Goal: Task Accomplishment & Management: Use online tool/utility

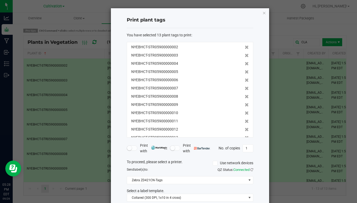
scroll to position [29, 0]
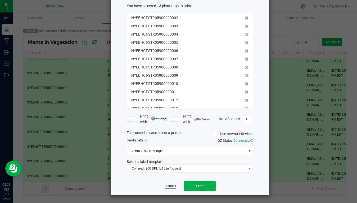
click at [170, 186] on link "Dismiss" at bounding box center [170, 186] width 11 height 5
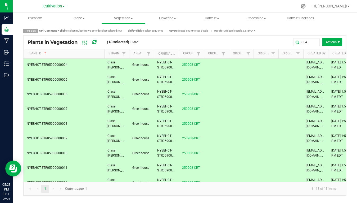
scroll to position [30, 0]
drag, startPoint x: 308, startPoint y: 42, endPoint x: 211, endPoint y: 42, distance: 97.0
click at [211, 42] on div "CLA Actions" at bounding box center [242, 42] width 201 height 8
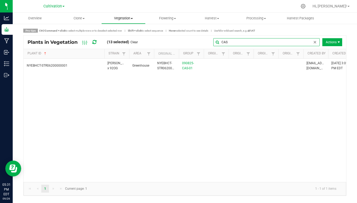
type input "CAS"
click at [132, 19] on span at bounding box center [132, 18] width 2 height 1
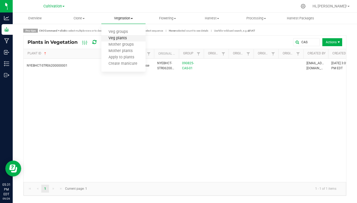
click at [126, 37] on span "Veg plants" at bounding box center [117, 38] width 33 height 5
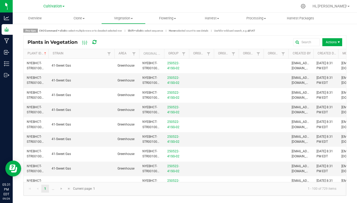
click at [113, 52] on span at bounding box center [114, 95] width 2 height 92
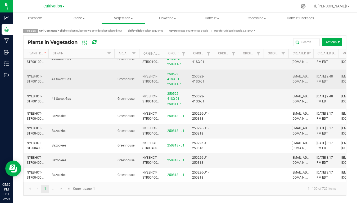
scroll to position [1751, 0]
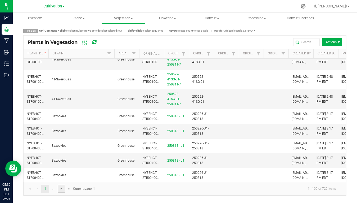
click at [62, 187] on span "Go to the next page" at bounding box center [61, 188] width 4 height 4
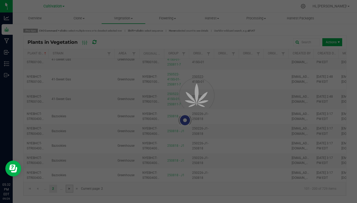
scroll to position [0, 0]
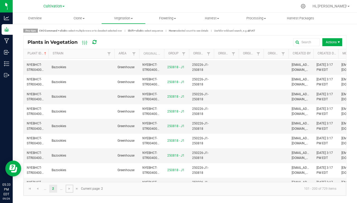
scroll to position [1334, 0]
click at [69, 188] on span "Go to the next page" at bounding box center [69, 188] width 4 height 4
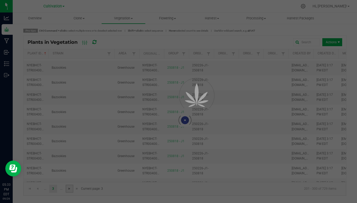
scroll to position [0, 0]
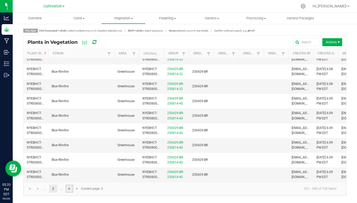
click at [70, 189] on span "Go to the next page" at bounding box center [69, 188] width 4 height 4
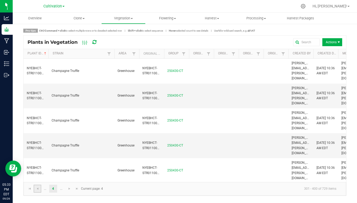
click at [40, 189] on link at bounding box center [38, 188] width 8 height 8
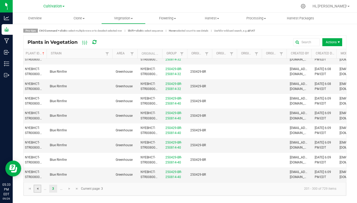
click at [37, 188] on span "Go to the previous page" at bounding box center [37, 188] width 4 height 4
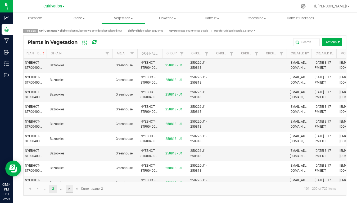
click at [69, 190] on span "Go to the next page" at bounding box center [69, 188] width 4 height 4
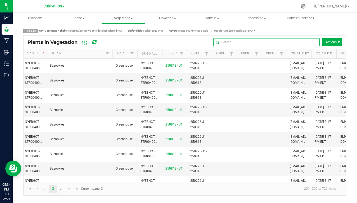
click at [308, 42] on input "text" at bounding box center [267, 42] width 106 height 8
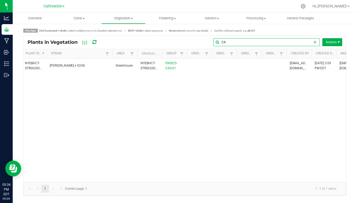
type input "C"
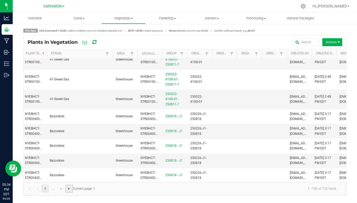
click at [70, 188] on span "Go to the last page" at bounding box center [69, 188] width 4 height 4
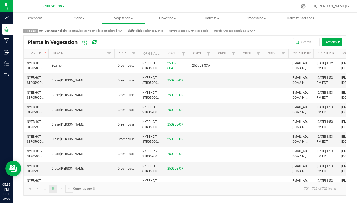
scroll to position [0, 0]
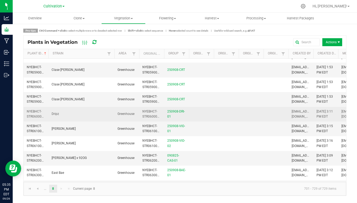
click at [58, 112] on span "Dripz" at bounding box center [55, 114] width 7 height 4
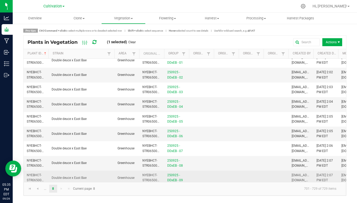
click at [68, 178] on td "Double deuce x East Bae" at bounding box center [81, 177] width 66 height 14
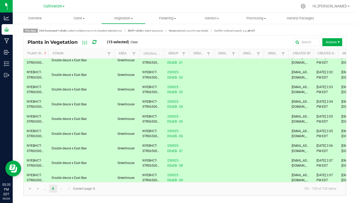
click at [62, 189] on kendo-pager-next-buttons at bounding box center [65, 188] width 15 height 8
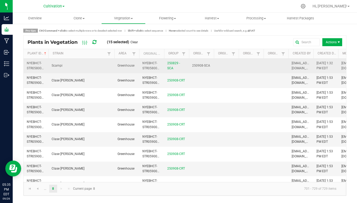
click at [60, 64] on span "Scampi" at bounding box center [57, 66] width 11 height 4
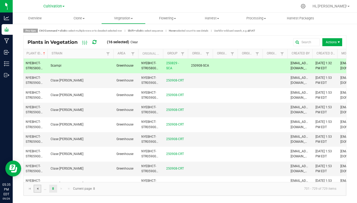
click at [38, 188] on span "Go to the previous page" at bounding box center [37, 188] width 4 height 4
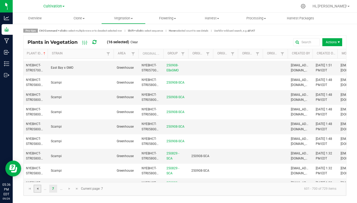
click at [38, 189] on span "Go to the previous page" at bounding box center [37, 188] width 4 height 4
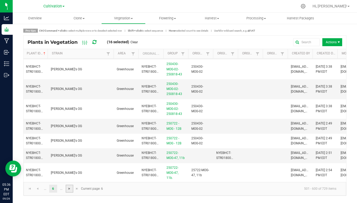
click at [69, 189] on span "Go to the next page" at bounding box center [69, 188] width 4 height 4
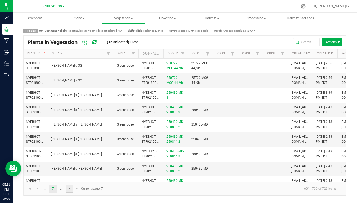
click at [69, 189] on span "Go to the next page" at bounding box center [69, 188] width 4 height 4
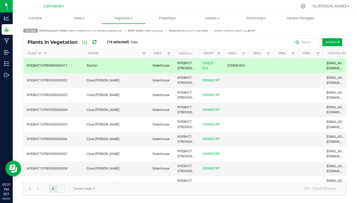
click at [83, 52] on span at bounding box center [83, 95] width 2 height 92
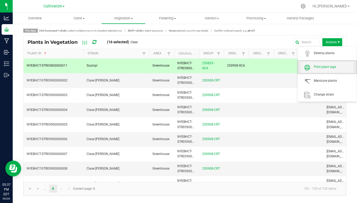
click at [327, 66] on span "Print plant tags" at bounding box center [334, 67] width 40 height 5
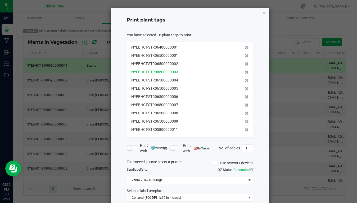
scroll to position [41, 0]
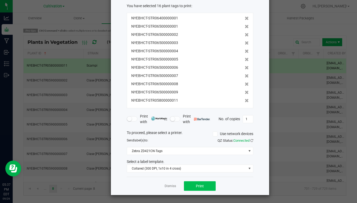
click at [202, 184] on span "Print" at bounding box center [200, 186] width 8 height 4
click at [174, 187] on link "Dismiss" at bounding box center [170, 186] width 11 height 5
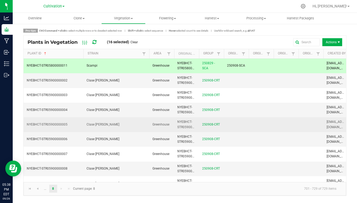
scroll to position [0, 0]
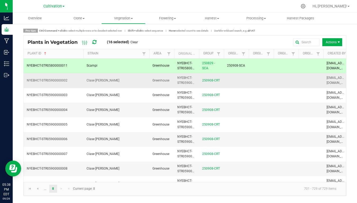
click at [87, 85] on td "Clase [PERSON_NAME]" at bounding box center [116, 80] width 66 height 15
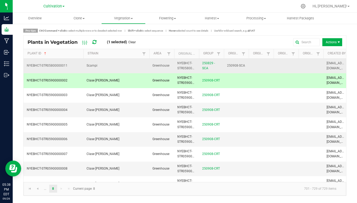
click at [97, 65] on td "Scampi" at bounding box center [116, 66] width 66 height 15
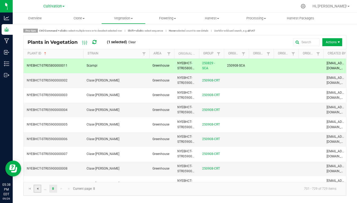
click at [38, 188] on span "Go to the previous page" at bounding box center [37, 188] width 4 height 4
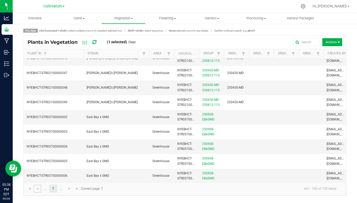
scroll to position [1073, 0]
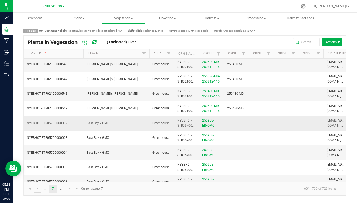
click at [51, 121] on span "NYEBHCT-STR05700000002" at bounding box center [47, 123] width 41 height 4
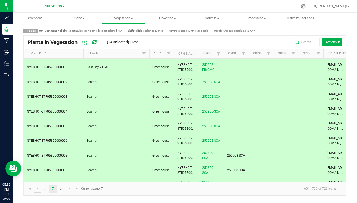
scroll to position [1334, 0]
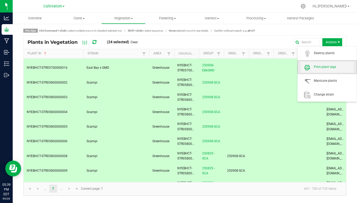
click at [324, 65] on span "Print plant tags" at bounding box center [334, 67] width 40 height 5
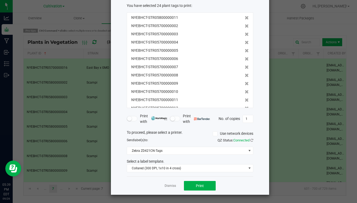
scroll to position [29, 0]
click at [205, 185] on button "Print" at bounding box center [200, 186] width 32 height 10
click at [171, 186] on link "Dismiss" at bounding box center [170, 186] width 11 height 5
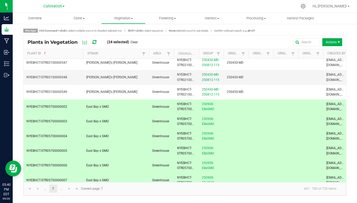
scroll to position [0, 1]
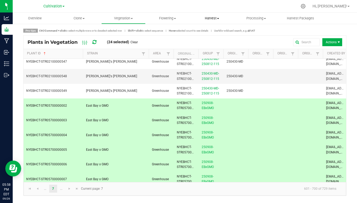
click at [216, 18] on span "Harvest" at bounding box center [212, 18] width 44 height 5
click at [205, 30] on span "Harvests" at bounding box center [204, 32] width 29 height 5
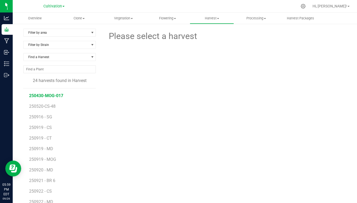
click at [45, 94] on span "250430-MOG-017" at bounding box center [46, 95] width 34 height 5
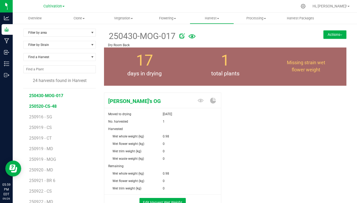
click at [48, 104] on span "250520-CS-48" at bounding box center [43, 106] width 28 height 5
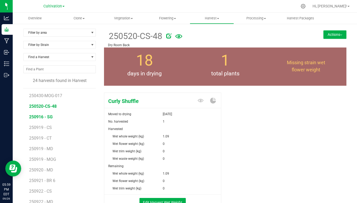
click at [43, 116] on span "250916 - SG" at bounding box center [41, 116] width 24 height 5
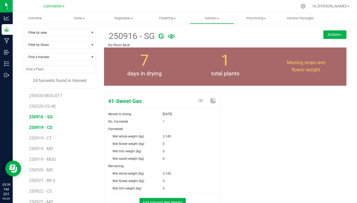
click at [43, 129] on span "250919 - CS" at bounding box center [40, 127] width 23 height 5
click at [40, 140] on span "250919 - CT" at bounding box center [40, 137] width 23 height 5
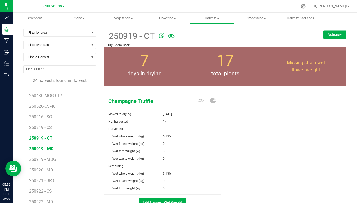
click at [40, 148] on span "250919 - MD" at bounding box center [41, 148] width 24 height 5
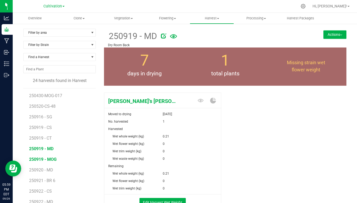
click at [40, 157] on span "250919 - MOG" at bounding box center [43, 159] width 28 height 5
click at [42, 169] on span "250920 - MD" at bounding box center [41, 169] width 24 height 5
click at [48, 180] on span "250921 - BR 6" at bounding box center [42, 180] width 27 height 5
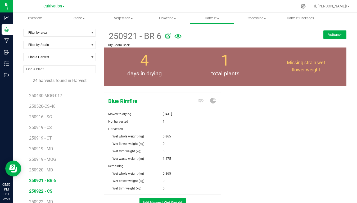
click at [47, 192] on span "250922 - CS" at bounding box center [40, 190] width 23 height 5
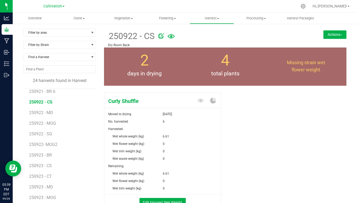
scroll to position [91, 0]
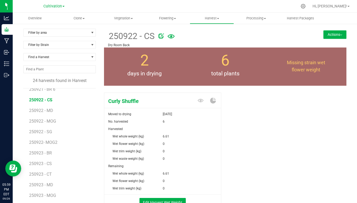
click at [42, 100] on span "250922 - CS" at bounding box center [40, 99] width 23 height 5
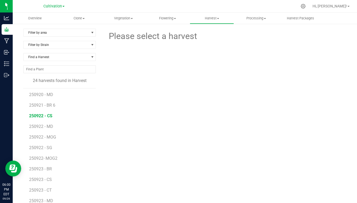
scroll to position [76, 0]
click at [43, 103] on span "250921 - BR 6" at bounding box center [42, 104] width 27 height 5
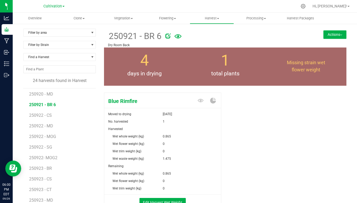
scroll to position [86, 0]
click at [43, 103] on span "250922 - CS" at bounding box center [40, 105] width 23 height 5
click at [44, 116] on span "250922 - MD" at bounding box center [41, 115] width 24 height 5
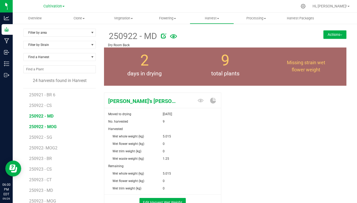
click at [45, 126] on span "250922 - MOG" at bounding box center [43, 126] width 28 height 5
click at [45, 138] on span "250922 - SG" at bounding box center [41, 137] width 24 height 5
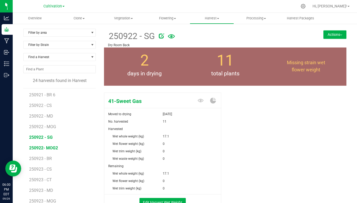
click at [45, 148] on span "250922- MOG2" at bounding box center [43, 147] width 29 height 5
click at [44, 158] on span "250923 - BR" at bounding box center [40, 158] width 23 height 5
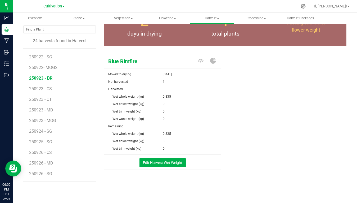
scroll to position [40, 0]
click at [42, 171] on span "250926 - SG" at bounding box center [41, 173] width 24 height 5
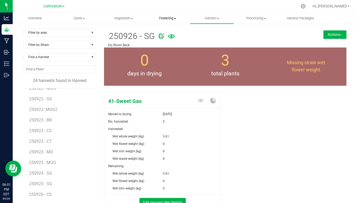
click at [175, 19] on span at bounding box center [175, 18] width 2 height 1
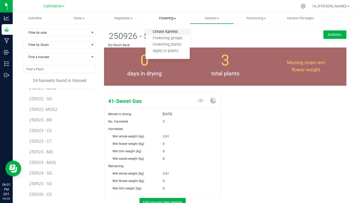
click at [167, 32] on span "Create harvest" at bounding box center [165, 32] width 39 height 5
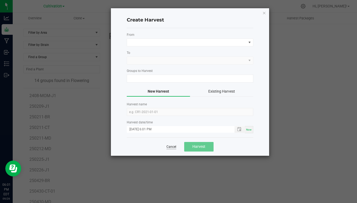
click at [172, 147] on link "Cancel" at bounding box center [172, 146] width 10 height 5
